Goal: Task Accomplishment & Management: Use online tool/utility

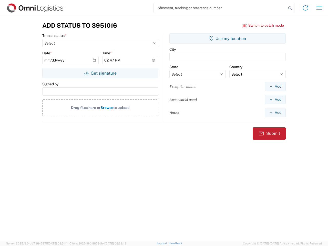
click at [220, 8] on input "search" at bounding box center [220, 8] width 133 height 10
click at [290, 8] on icon at bounding box center [290, 8] width 7 height 7
click at [306, 8] on icon at bounding box center [306, 8] width 8 height 8
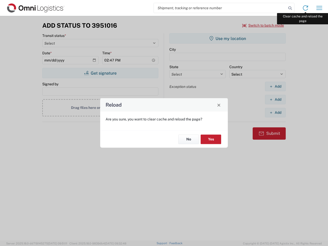
click at [320, 8] on div "Reload Are you sure, you want to clear cache and reload the page? No Yes" at bounding box center [164, 123] width 328 height 246
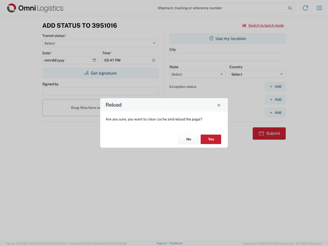
click at [263, 25] on div "Reload Are you sure, you want to clear cache and reload the page? No Yes" at bounding box center [164, 123] width 328 height 246
click at [100, 73] on div "Reload Are you sure, you want to clear cache and reload the page? No Yes" at bounding box center [164, 123] width 328 height 246
click at [228, 38] on div "Reload Are you sure, you want to clear cache and reload the page? No Yes" at bounding box center [164, 123] width 328 height 246
click at [275, 86] on div "Reload Are you sure, you want to clear cache and reload the page? No Yes" at bounding box center [164, 123] width 328 height 246
click at [275, 100] on div "Reload Are you sure, you want to clear cache and reload the page? No Yes" at bounding box center [164, 123] width 328 height 246
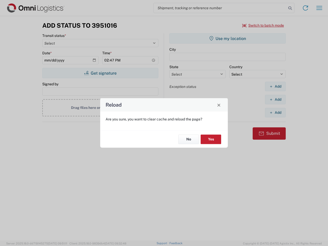
click at [275, 113] on div "Reload Are you sure, you want to clear cache and reload the page? No Yes" at bounding box center [164, 123] width 328 height 246
